Goal: Find specific page/section

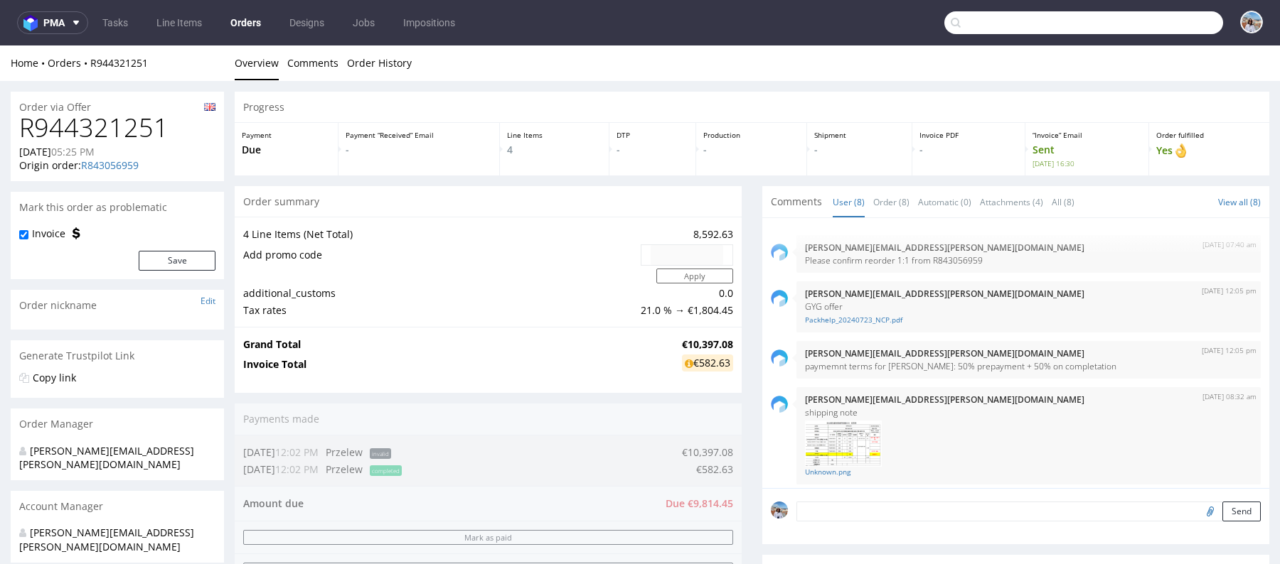
click at [1160, 18] on input "text" at bounding box center [1083, 22] width 279 height 23
paste input "R477261948"
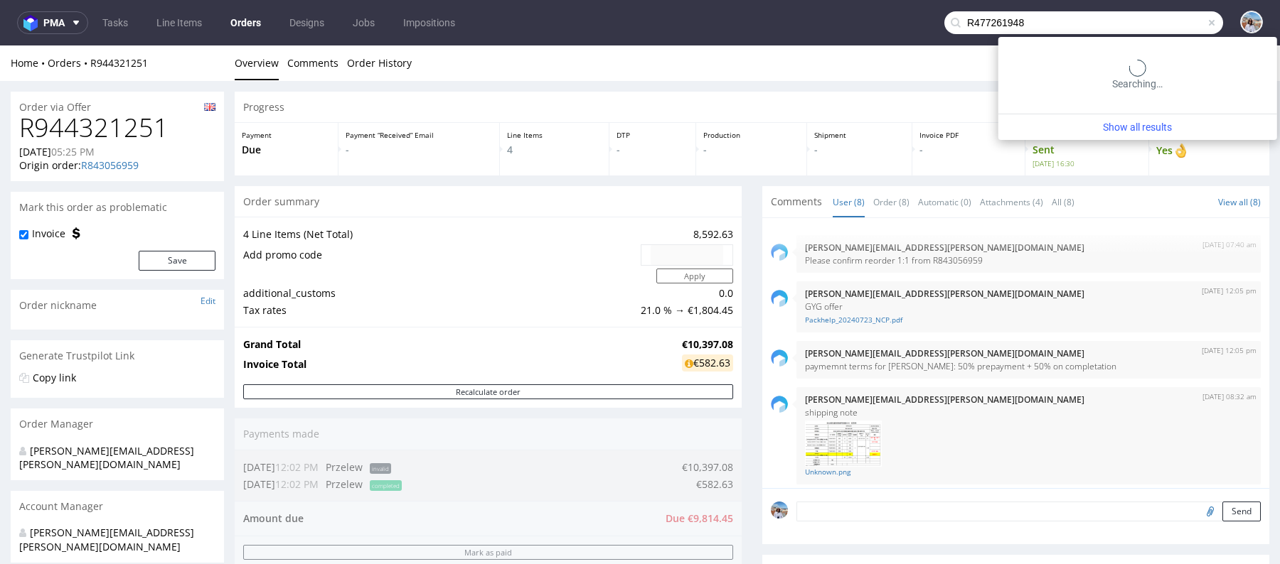
scroll to position [285, 0]
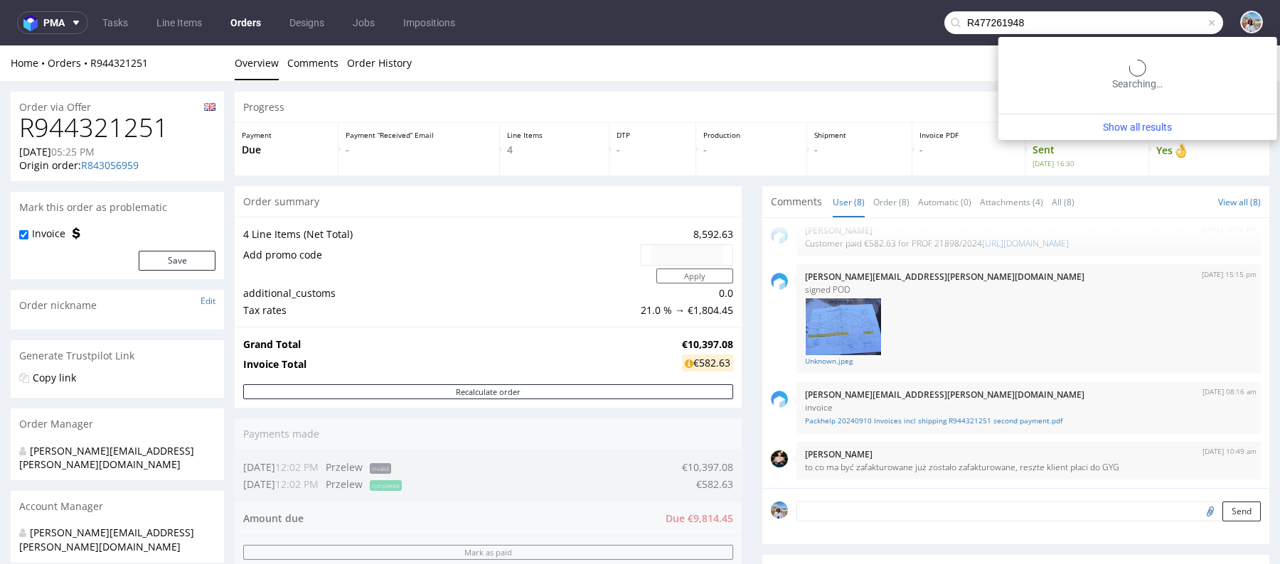
type input "R477261948"
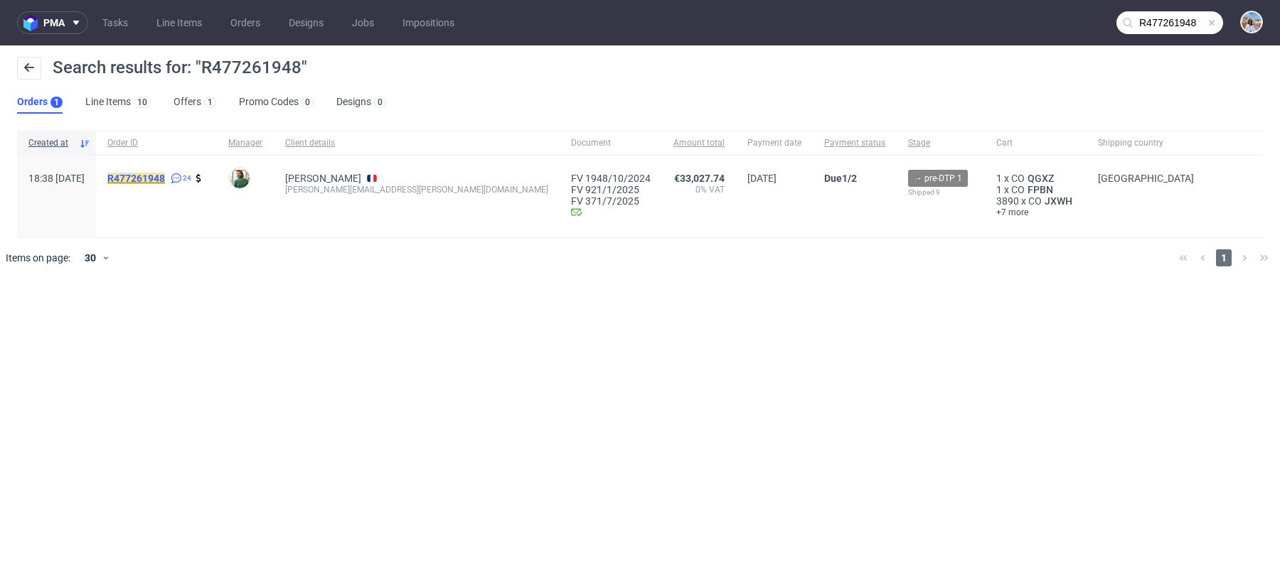
click at [165, 180] on mark "R477261948" at bounding box center [136, 178] width 58 height 11
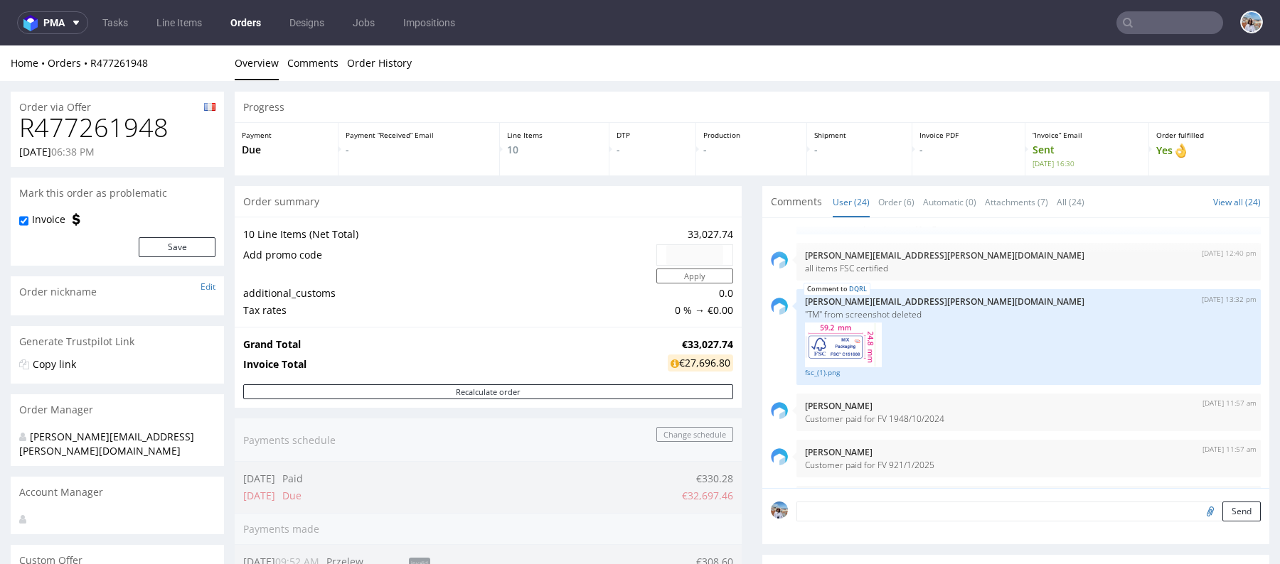
click at [1145, 29] on input "text" at bounding box center [1169, 22] width 107 height 23
paste input "R713293416"
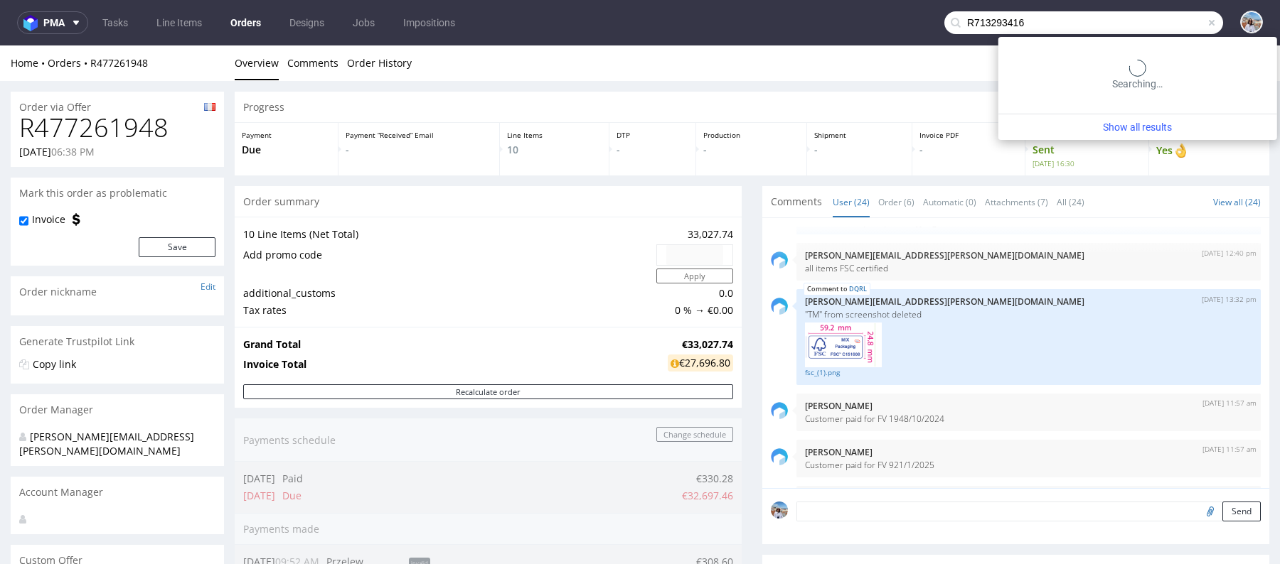
type input "R713293416"
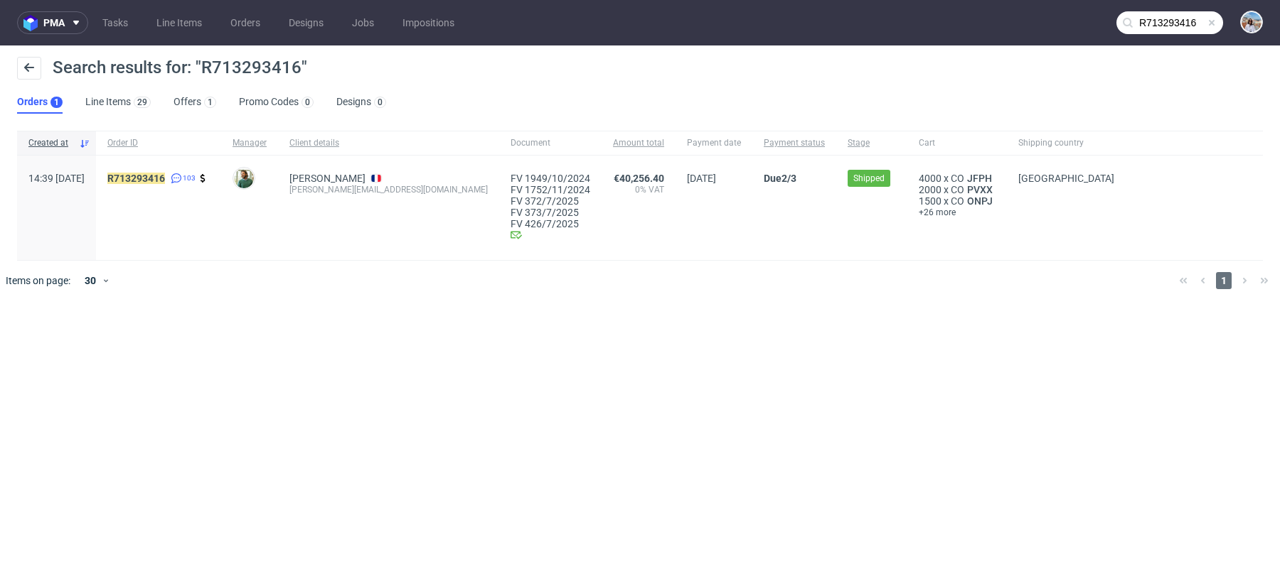
click at [166, 170] on div "R713293416 103" at bounding box center [158, 208] width 125 height 104
click at [165, 178] on mark "R713293416" at bounding box center [136, 178] width 58 height 11
